Goal: Book appointment/travel/reservation

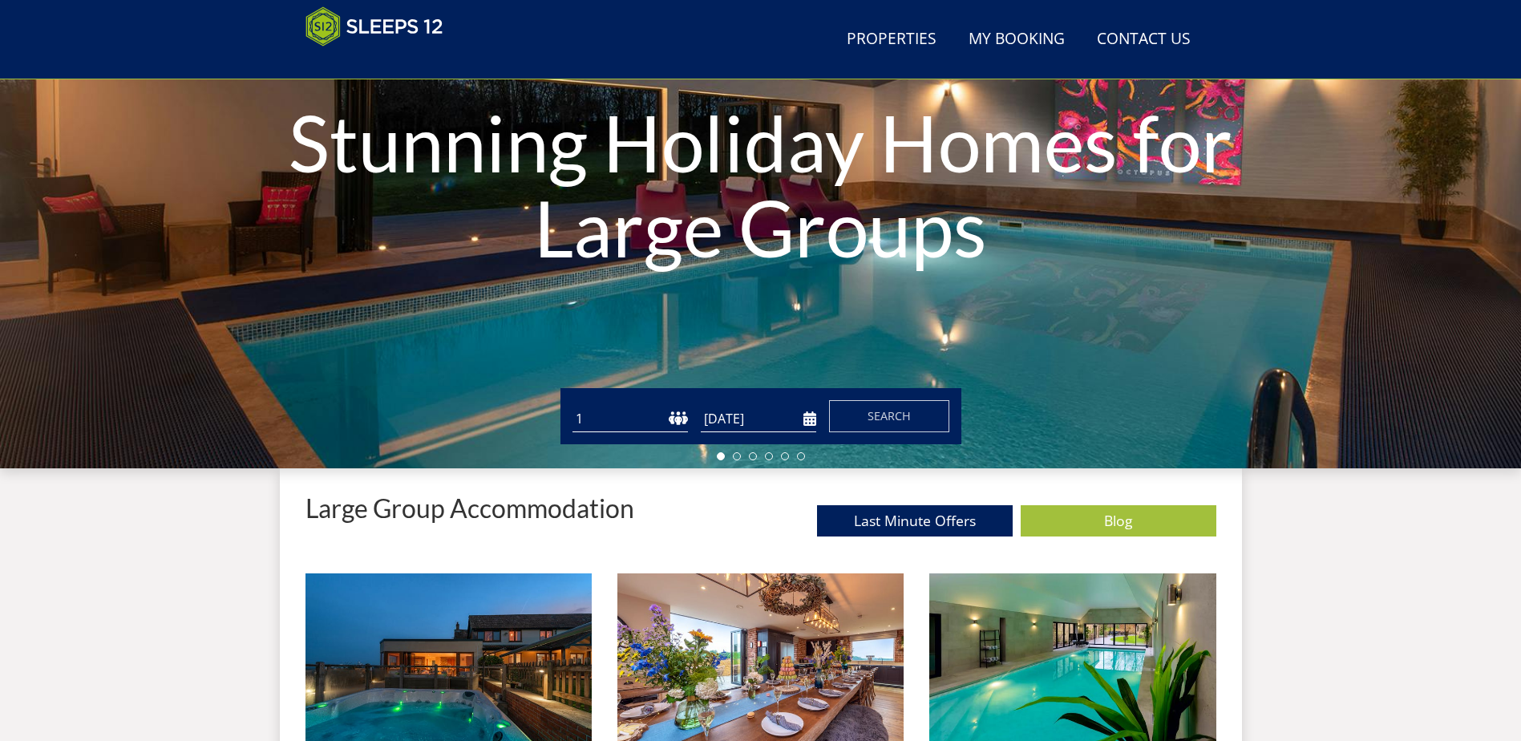
scroll to position [335, 0]
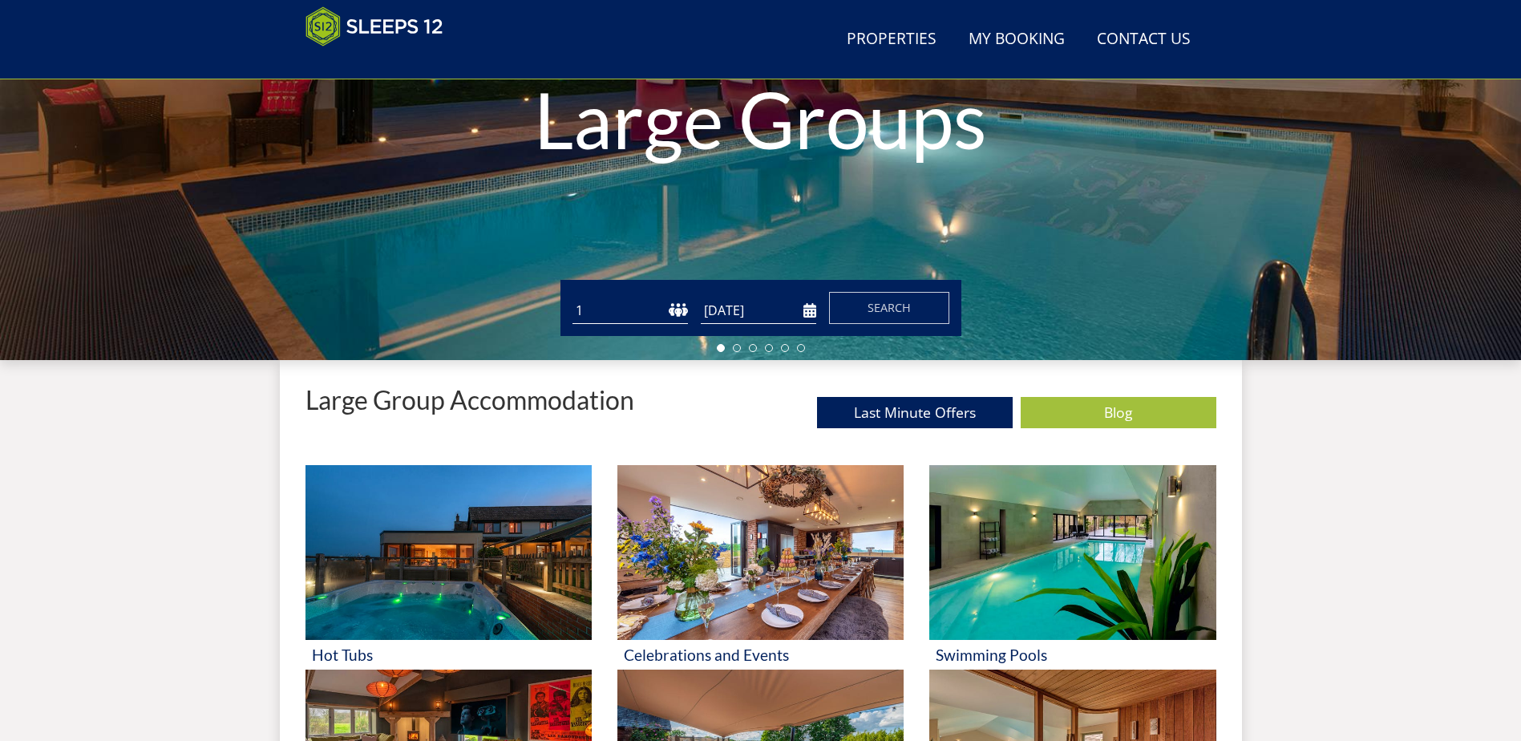
click at [603, 313] on select "1 2 3 4 5 6 7 8 9 10 11 12 13 14 15 16 17 18 19 20 21 22 23 24 25 26 27 28 29 3…" at bounding box center [629, 310] width 115 height 26
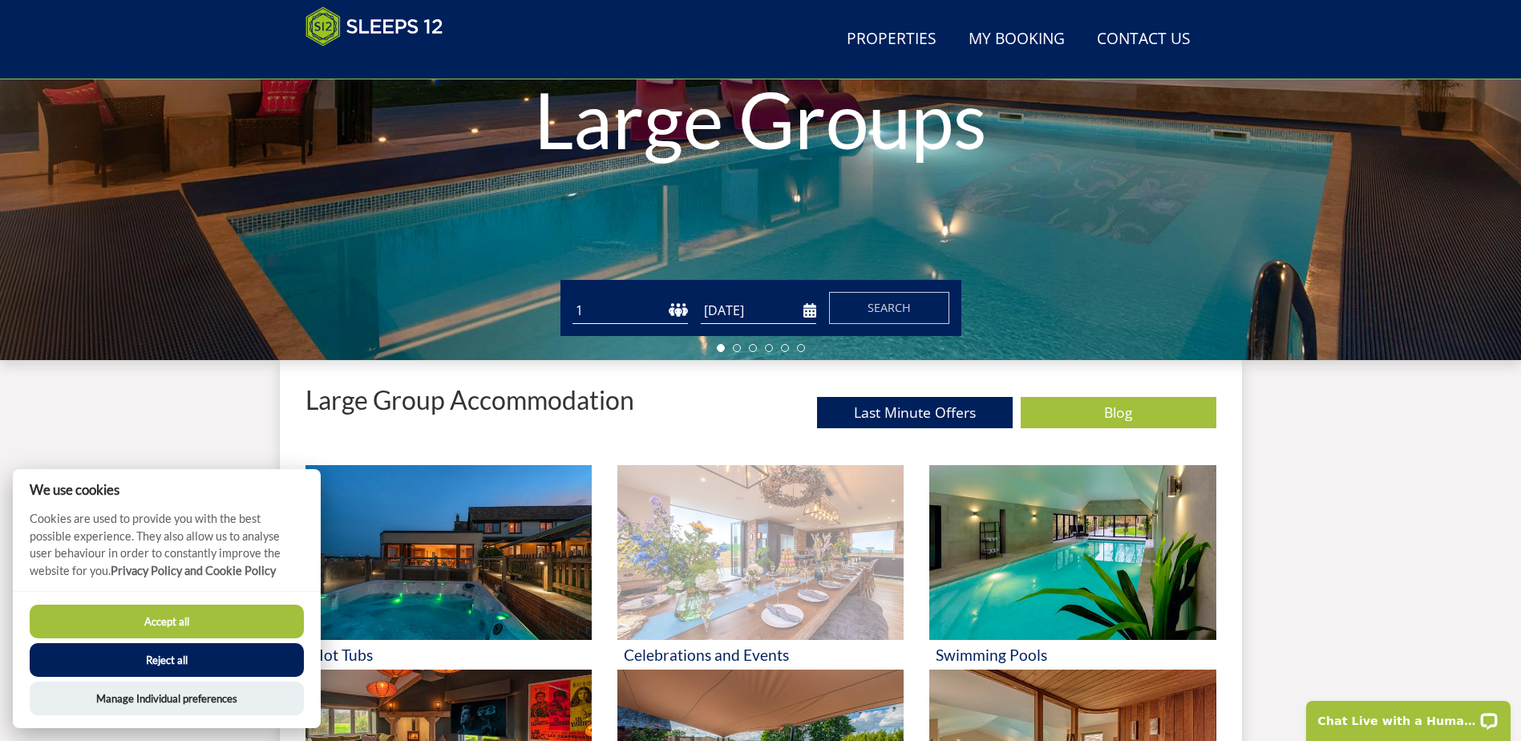
scroll to position [0, 0]
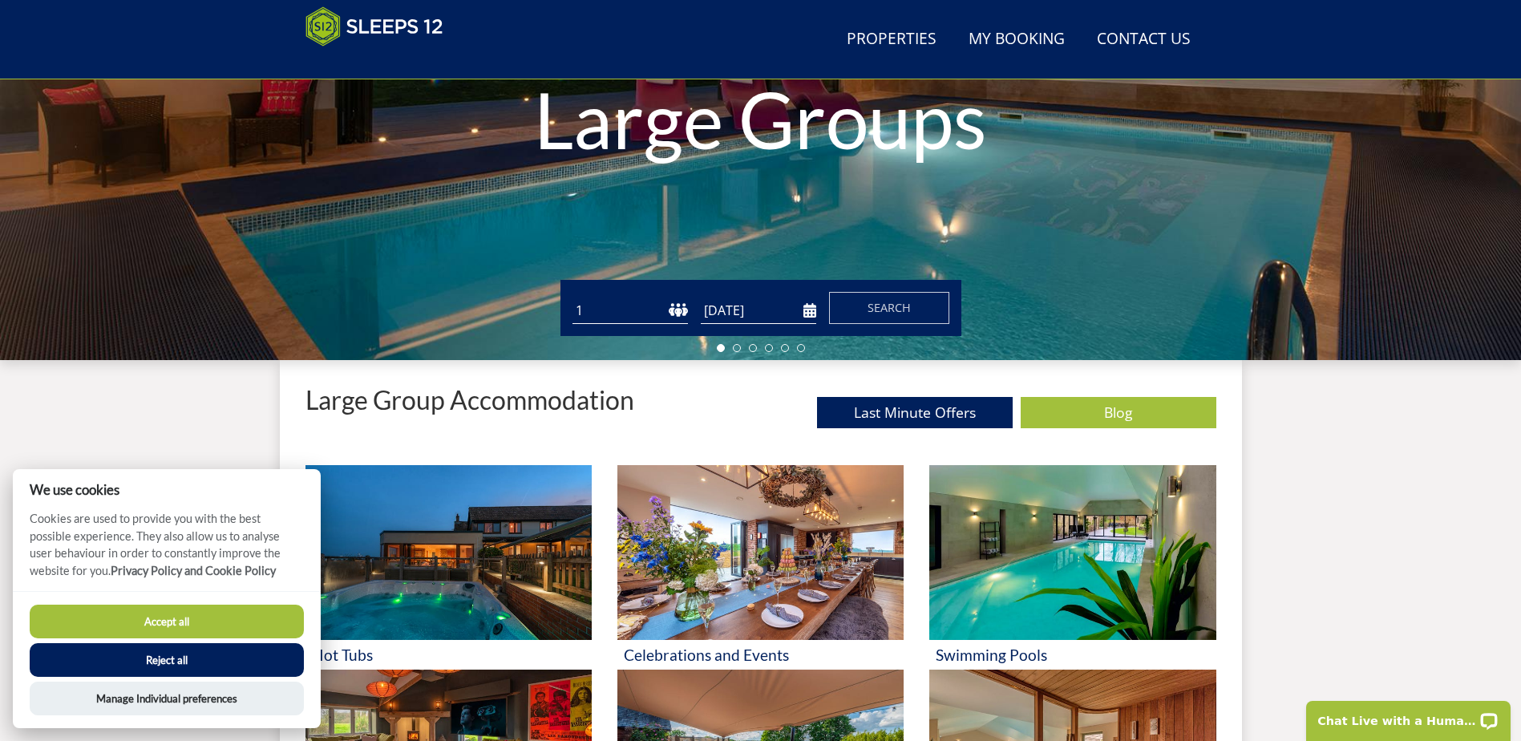
click at [676, 301] on select "1 2 3 4 5 6 7 8 9 10 11 12 13 14 15 16 17 18 19 20 21 22 23 24 25 26 27 28 29 3…" at bounding box center [629, 310] width 115 height 26
select select "17"
click at [572, 297] on select "1 2 3 4 5 6 7 8 9 10 11 12 13 14 15 16 17 18 19 20 21 22 23 24 25 26 27 28 29 3…" at bounding box center [629, 310] width 115 height 26
click at [777, 318] on input "[DATE]" at bounding box center [758, 310] width 115 height 26
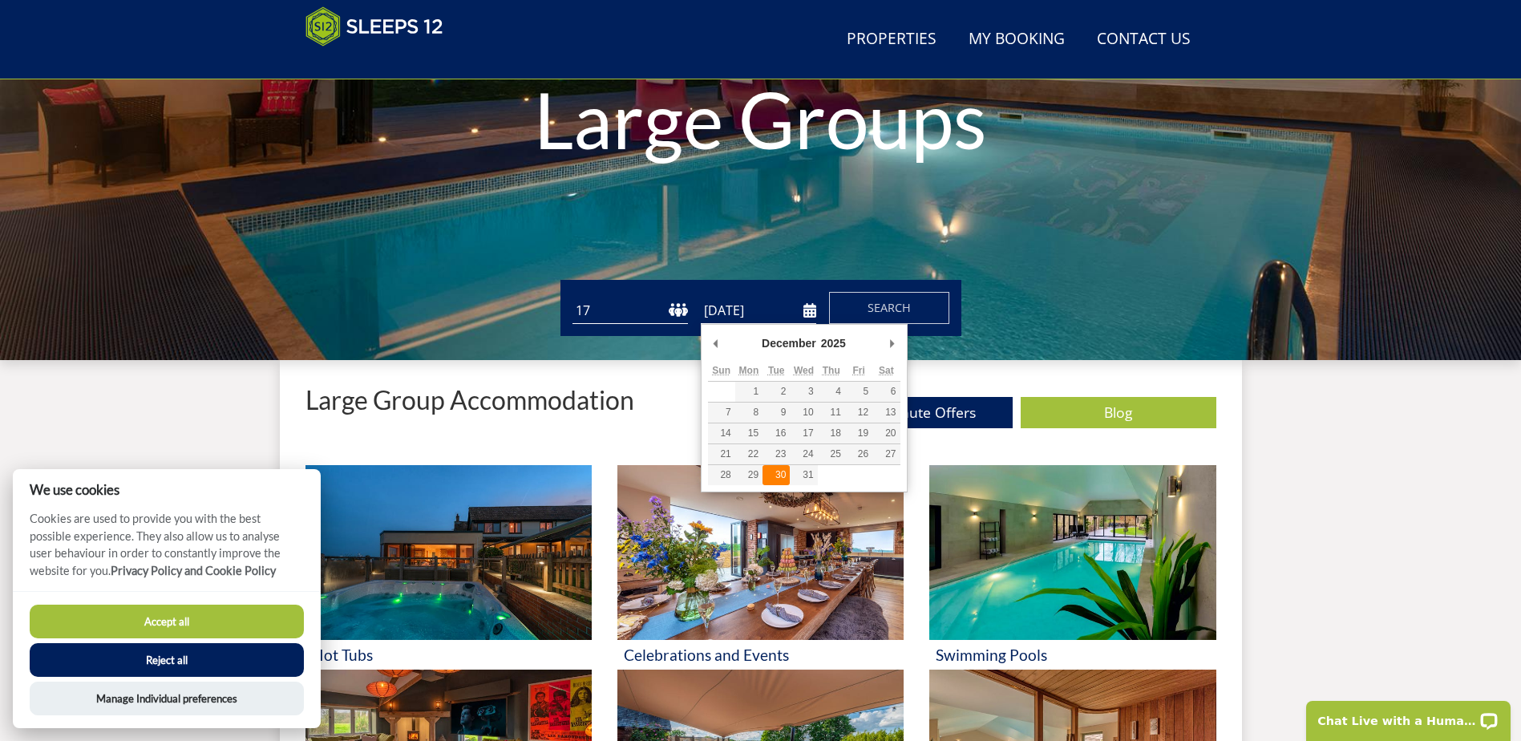
type input "[DATE]"
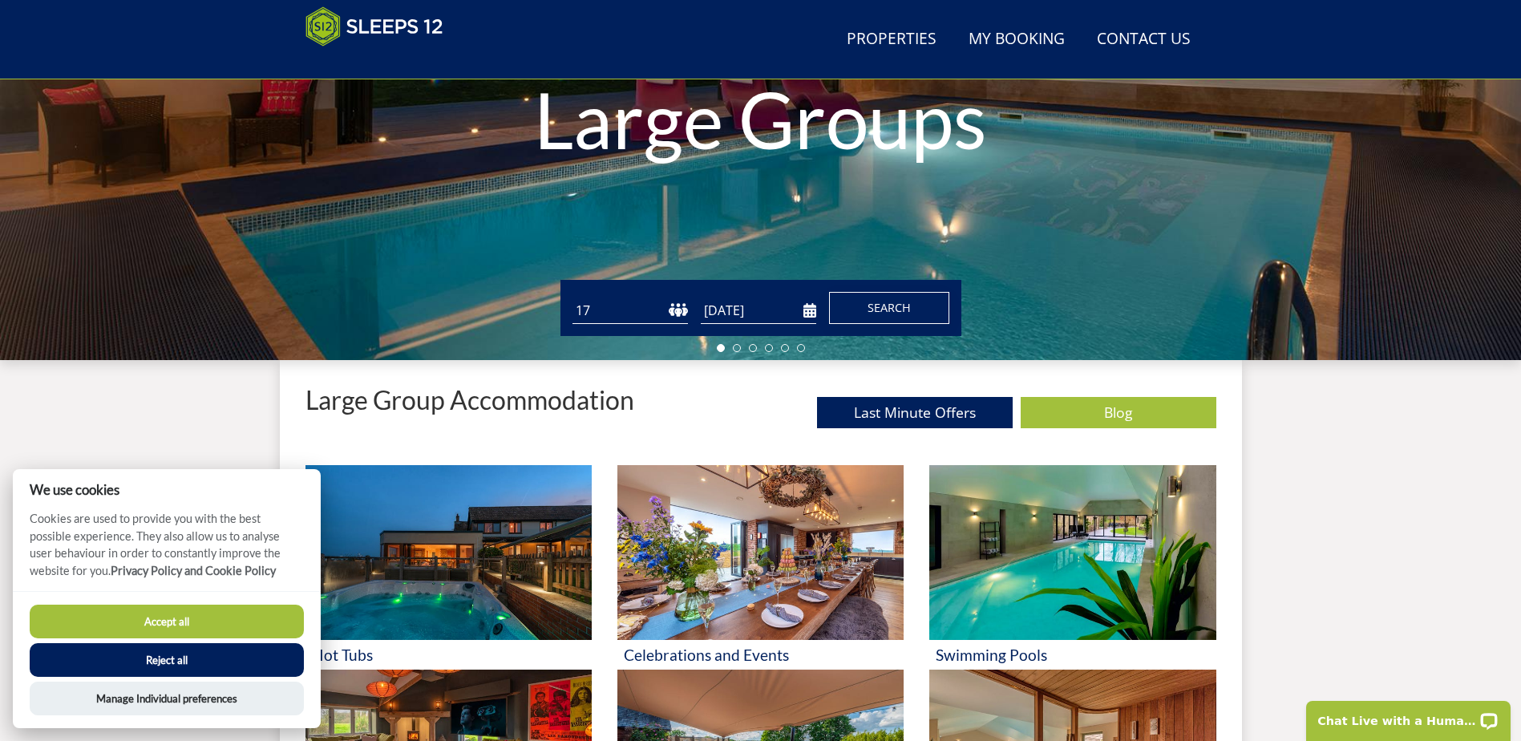
click at [888, 308] on span "Search" at bounding box center [888, 307] width 43 height 15
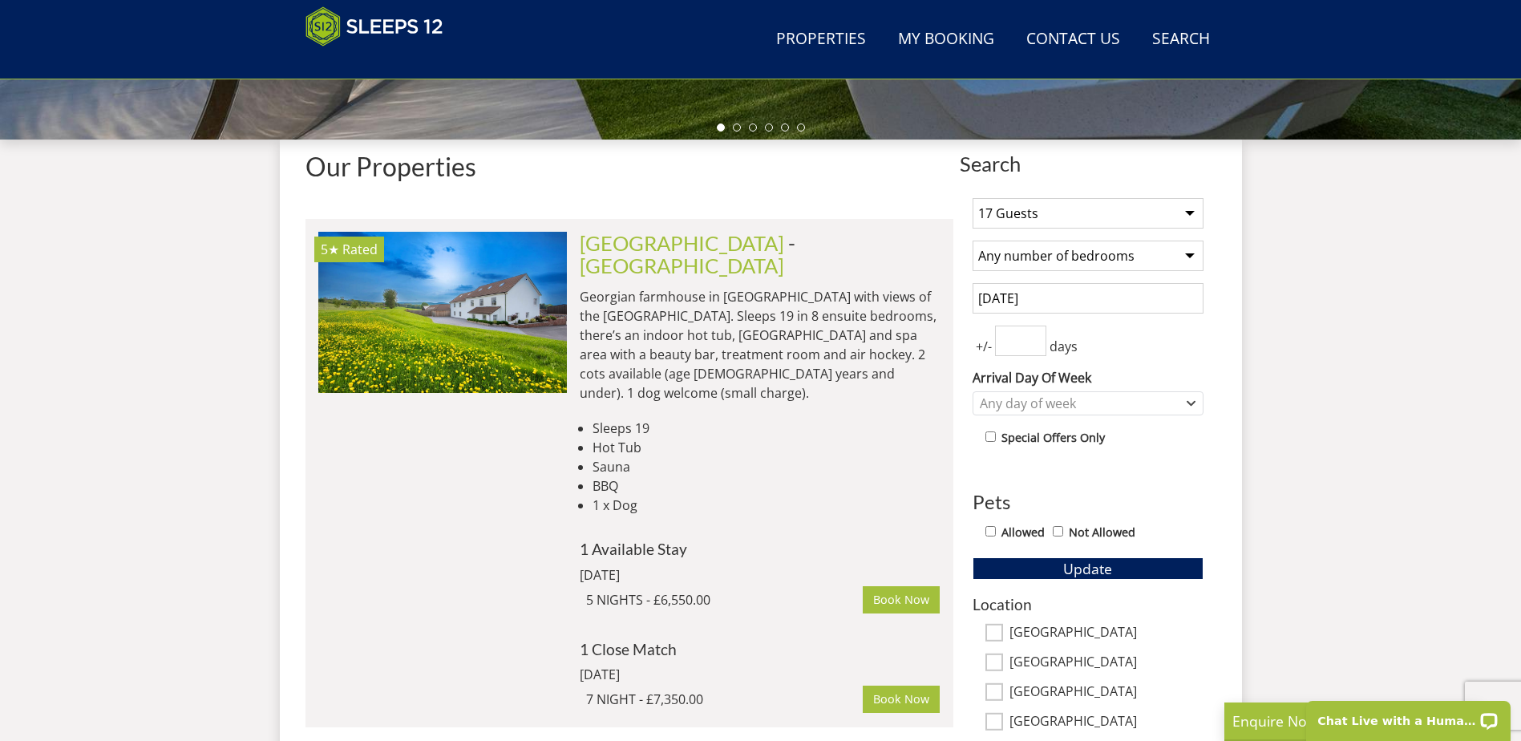
scroll to position [519, 0]
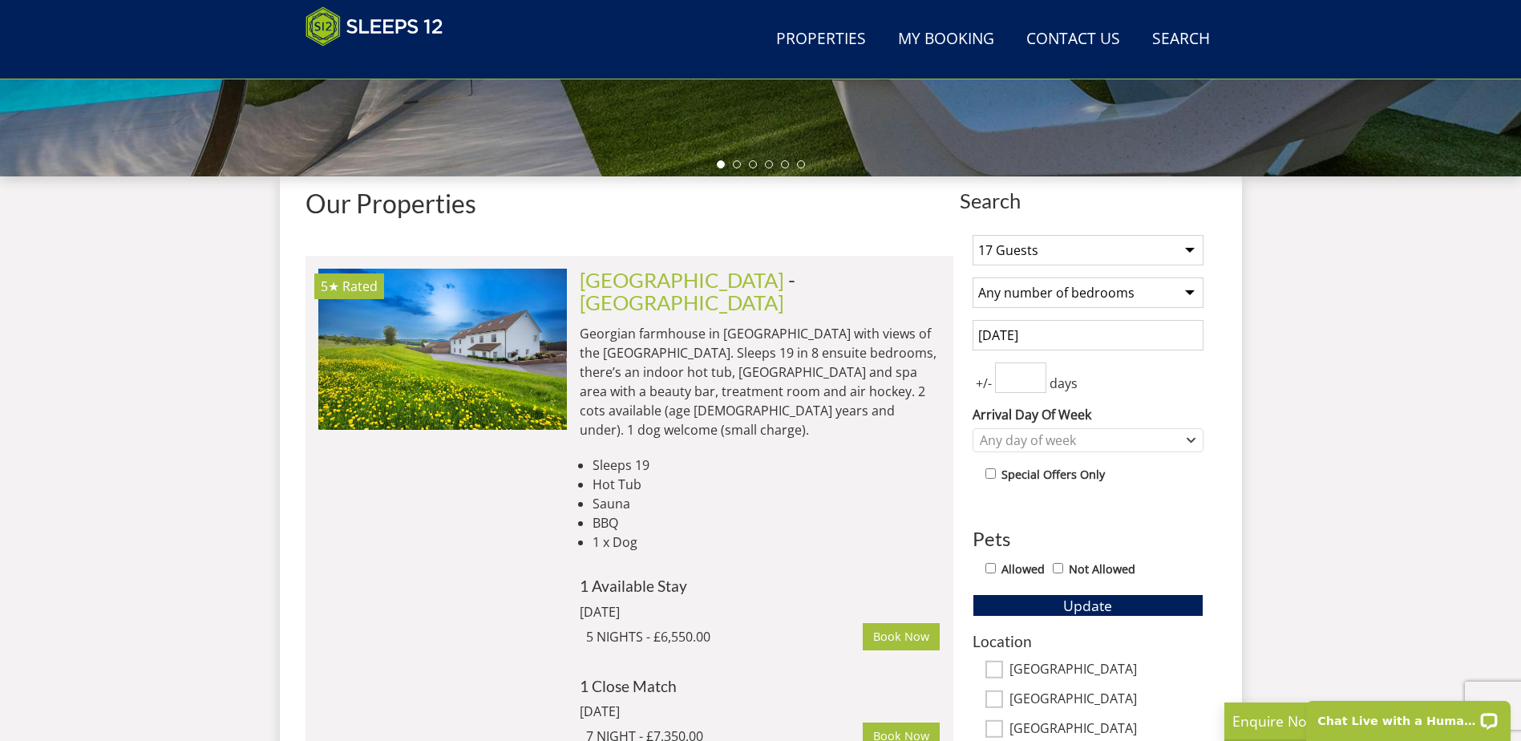
click at [1096, 300] on select "Any number of bedrooms 4 Bedrooms 5 Bedrooms 6 Bedrooms 7 Bedrooms 8 Bedrooms 9…" at bounding box center [1087, 292] width 231 height 30
select select "7"
click at [972, 277] on select "Any number of bedrooms 4 Bedrooms 5 Bedrooms 6 Bedrooms 7 Bedrooms 8 Bedrooms 9…" at bounding box center [1087, 292] width 231 height 30
click at [1015, 379] on input "number" at bounding box center [1020, 377] width 51 height 30
drag, startPoint x: 1158, startPoint y: 374, endPoint x: 1149, endPoint y: 402, distance: 28.9
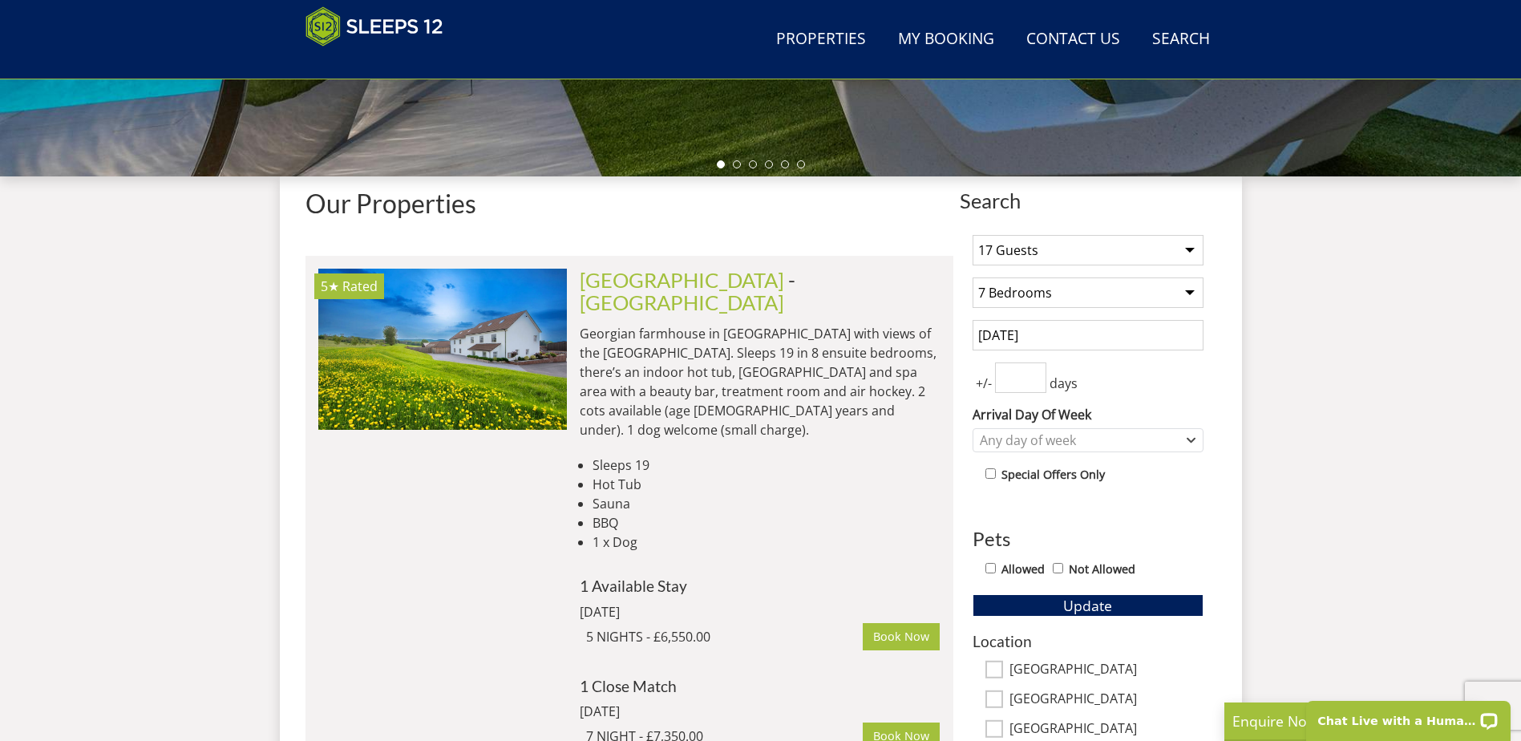
click at [1159, 374] on div "+/- days" at bounding box center [1087, 377] width 231 height 30
drag, startPoint x: 1115, startPoint y: 450, endPoint x: 1113, endPoint y: 442, distance: 8.2
click at [1113, 449] on div "Any day of week" at bounding box center [1087, 440] width 231 height 24
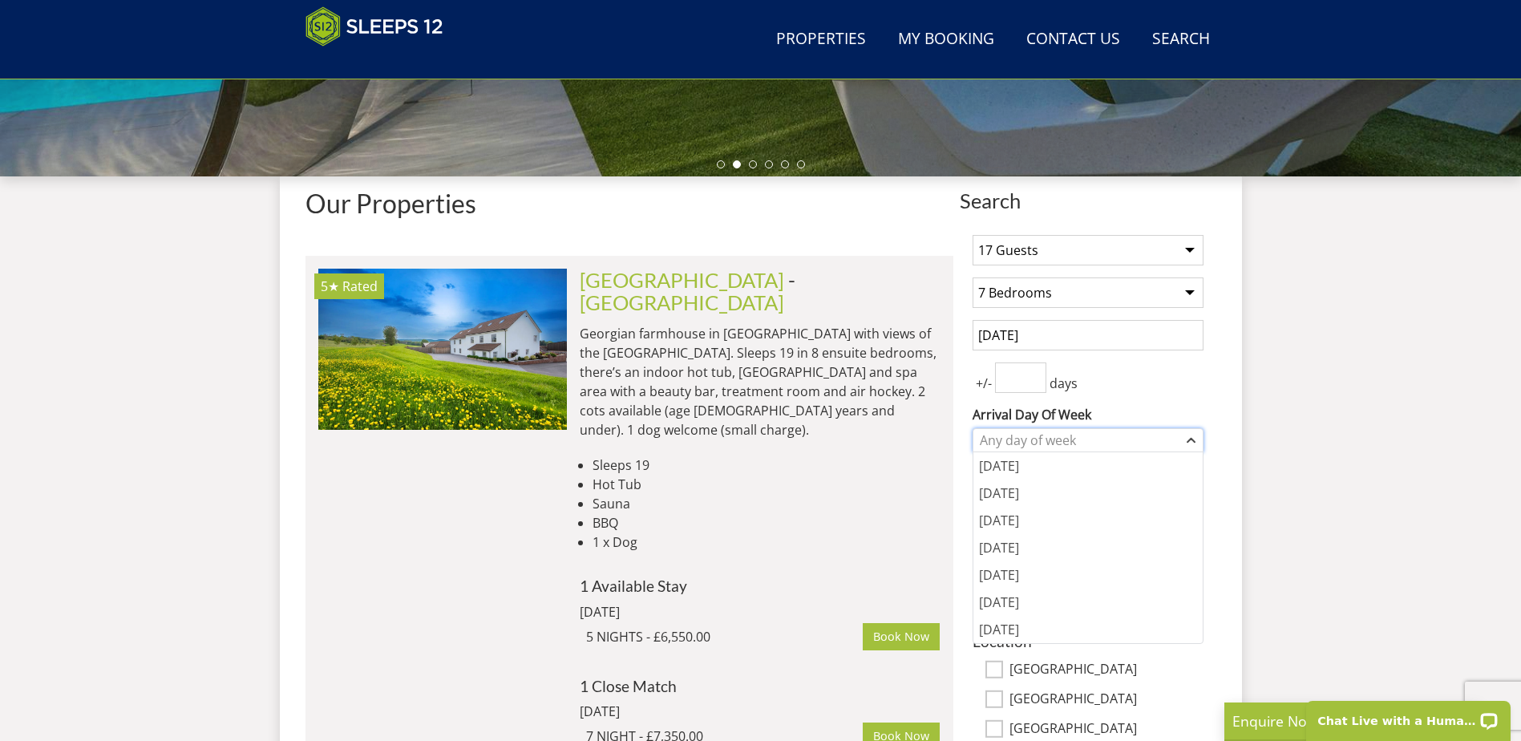
click at [1114, 434] on div "Any day of week" at bounding box center [1080, 440] width 208 height 18
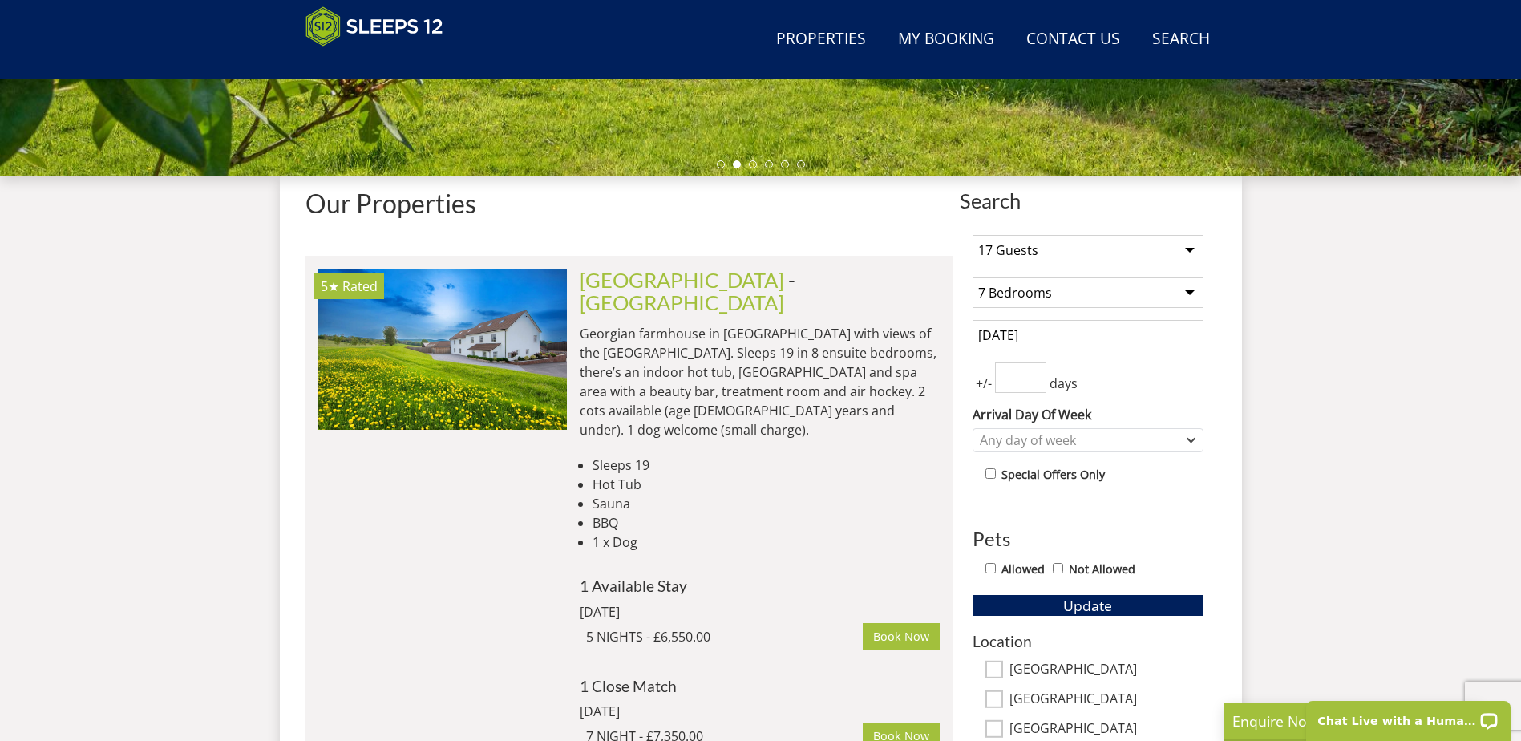
click at [1173, 285] on select "Any number of bedrooms 4 Bedrooms 5 Bedrooms 6 Bedrooms 7 Bedrooms 8 Bedrooms 9…" at bounding box center [1087, 292] width 231 height 30
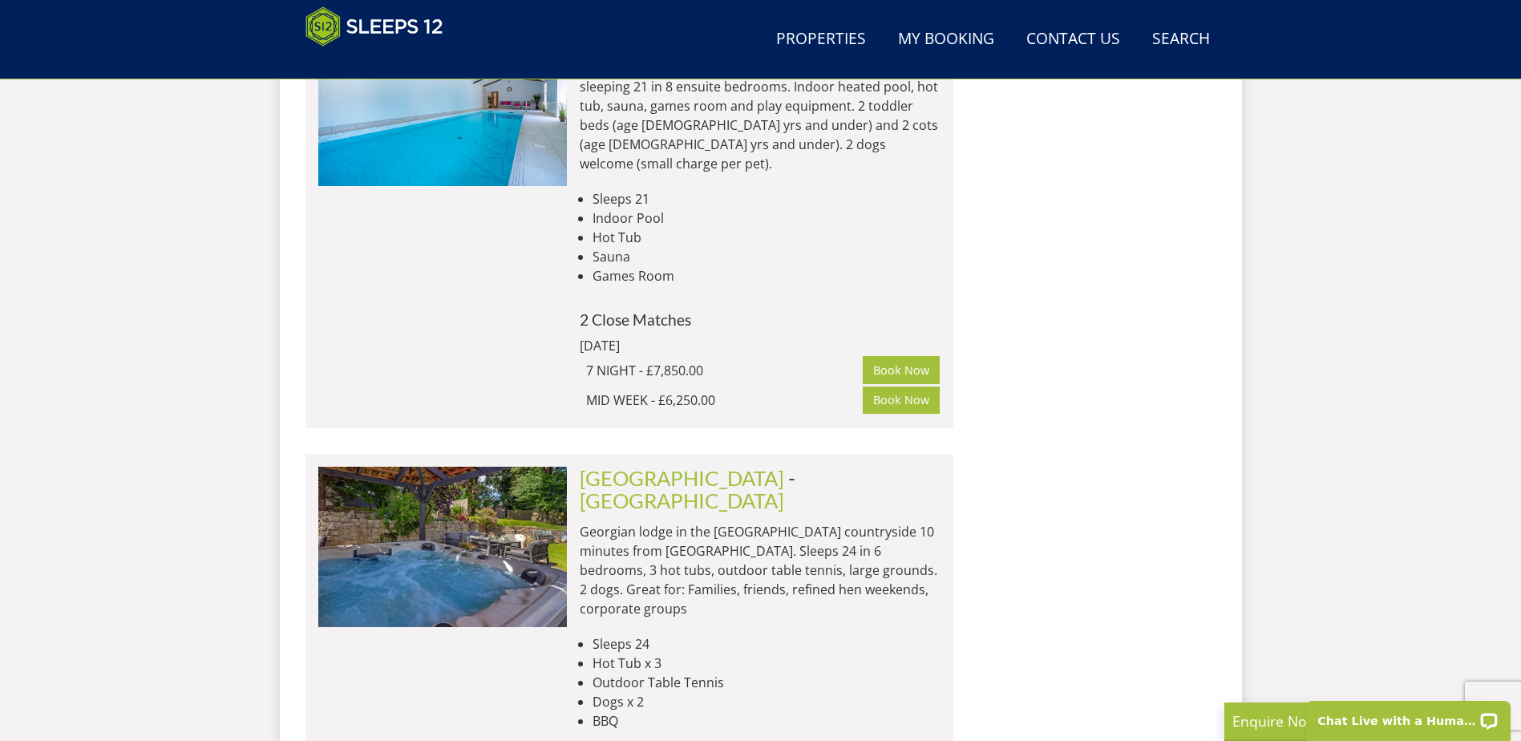
scroll to position [4278, 0]
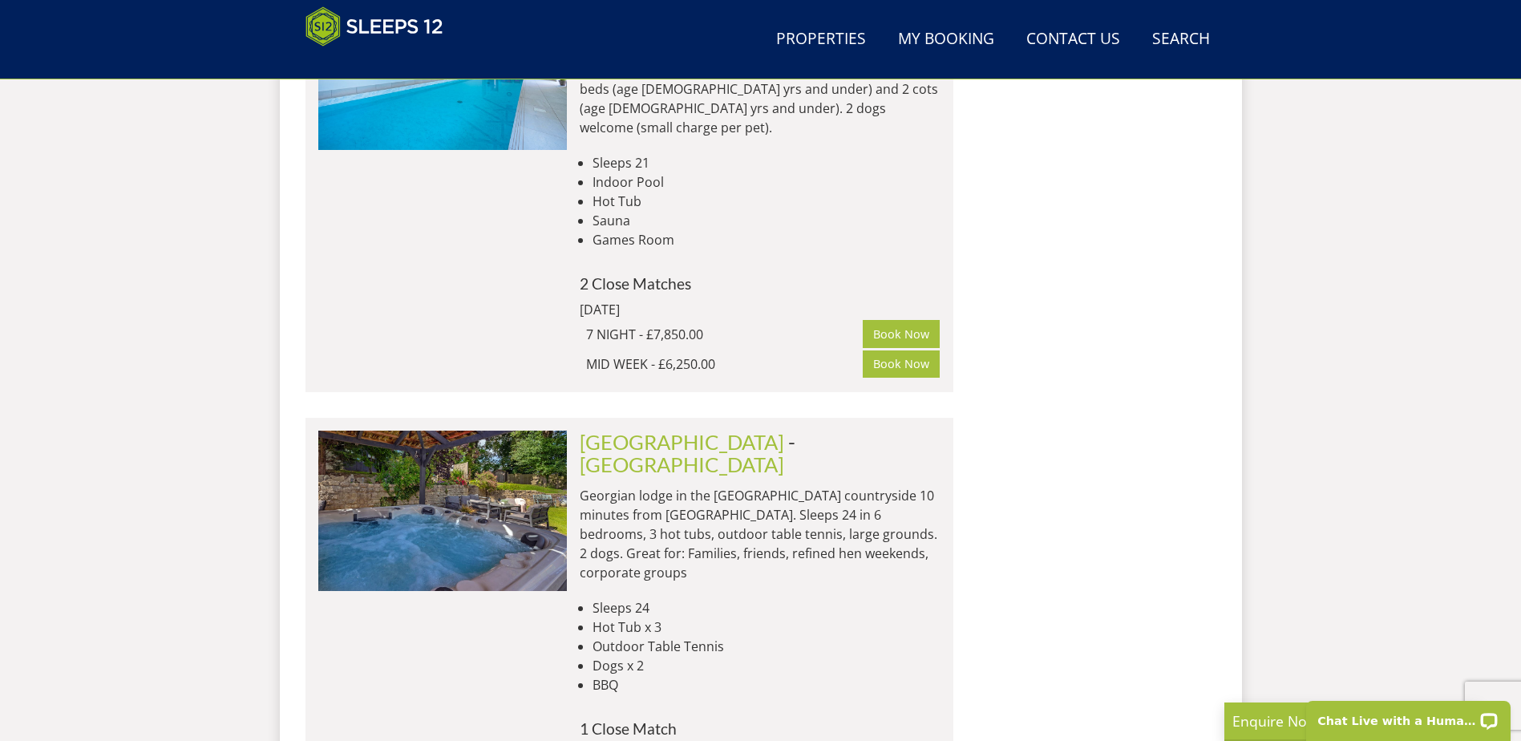
select select "17"
